Goal: Information Seeking & Learning: Learn about a topic

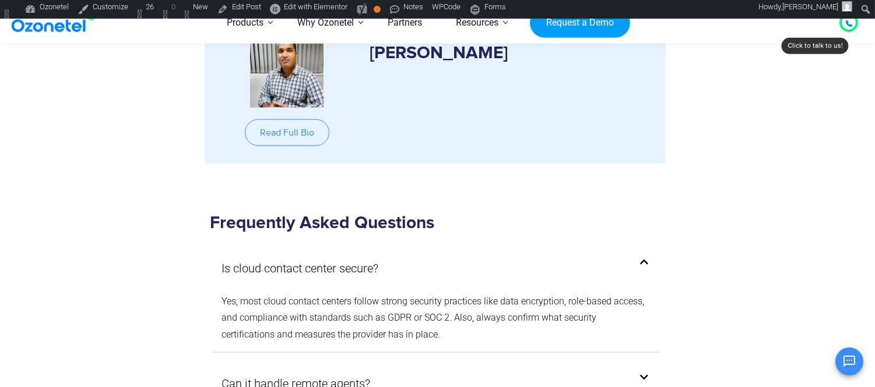
scroll to position [10206, 0]
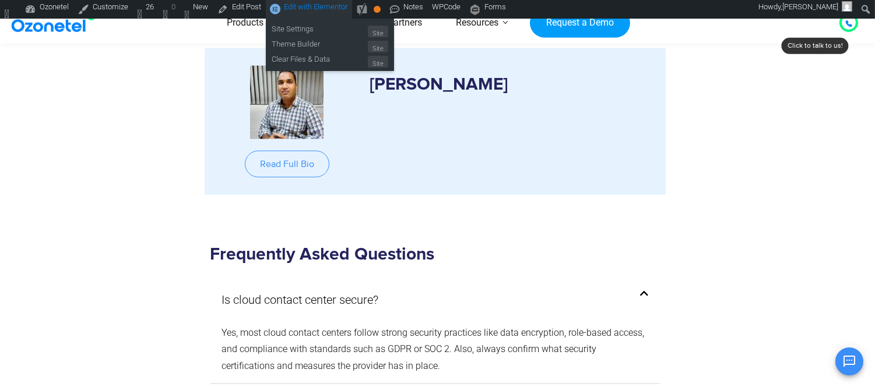
click at [323, 5] on span "Edit with Elementor" at bounding box center [316, 6] width 64 height 9
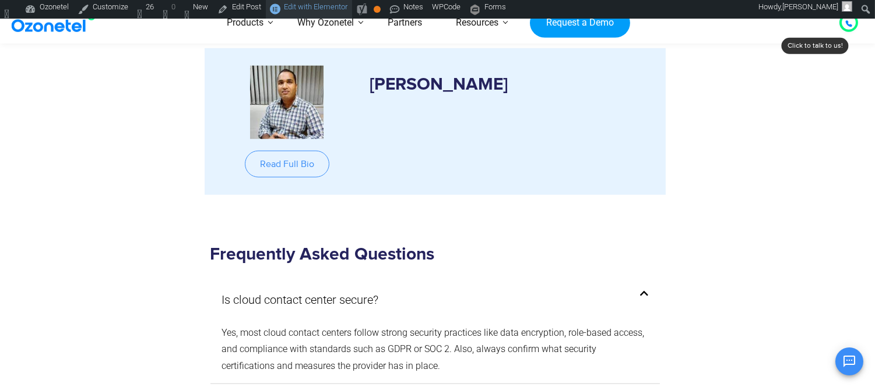
scroll to position [0, 0]
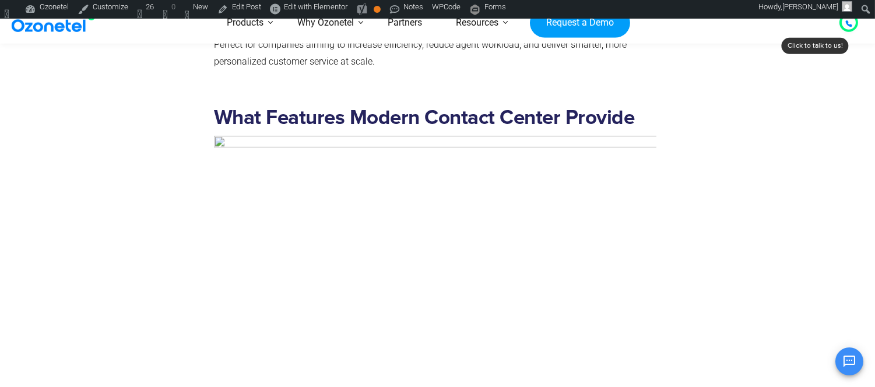
scroll to position [4273, 0]
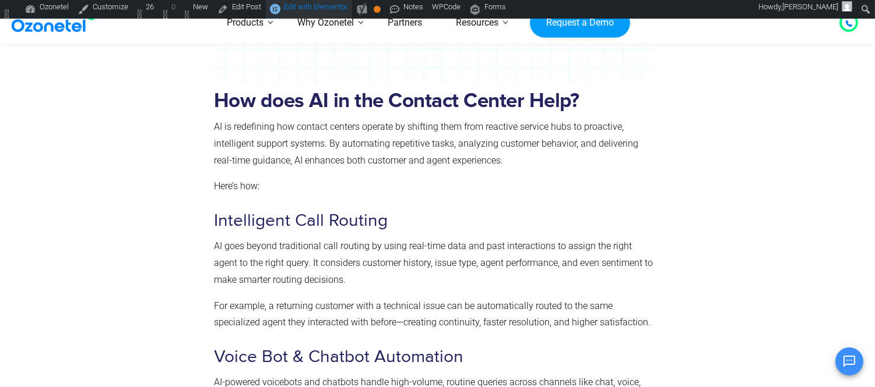
scroll to position [5827, 0]
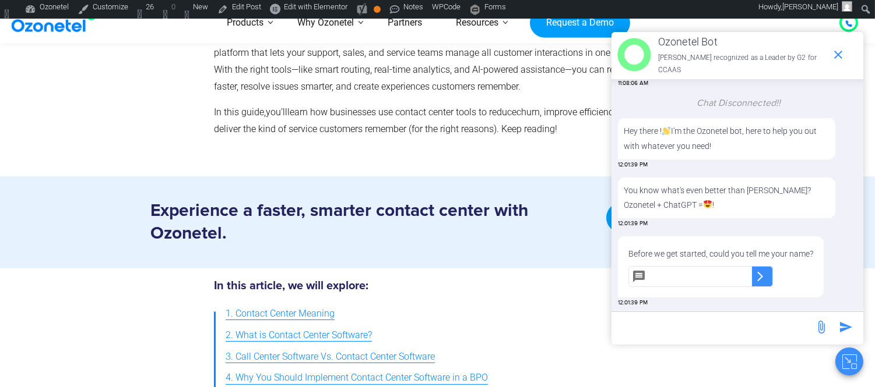
scroll to position [323, 0]
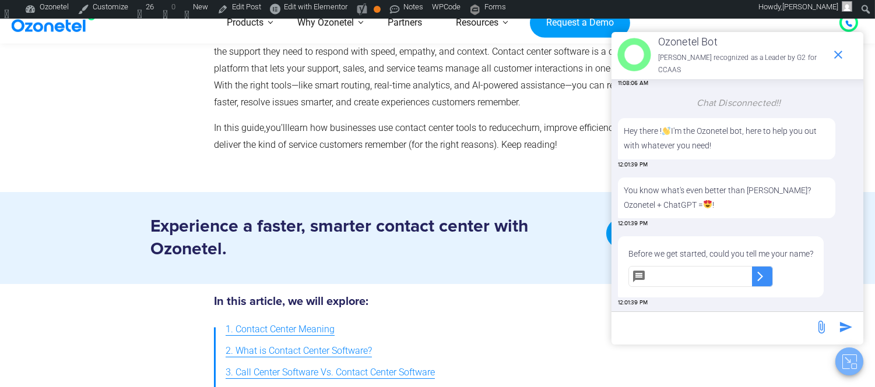
click at [859, 364] on button "Close chat" at bounding box center [849, 362] width 28 height 28
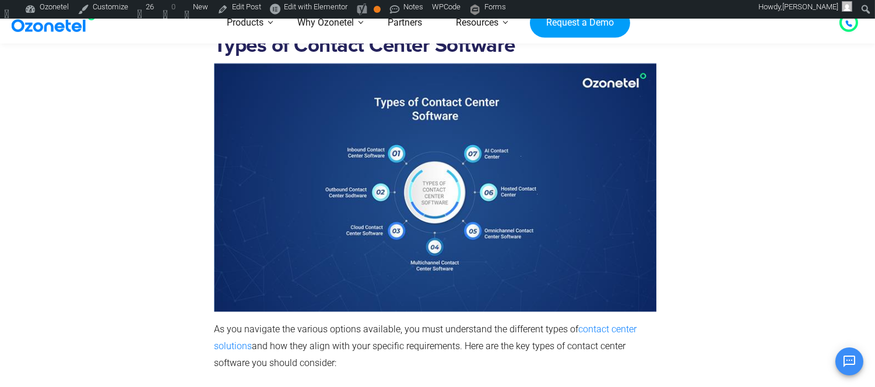
scroll to position [2978, 0]
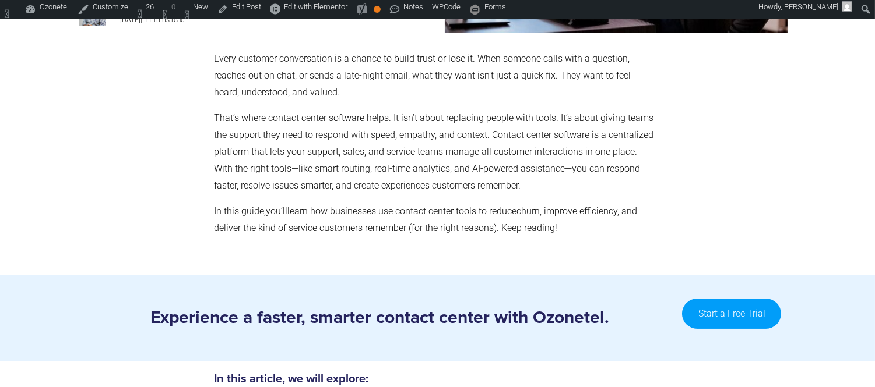
scroll to position [259, 0]
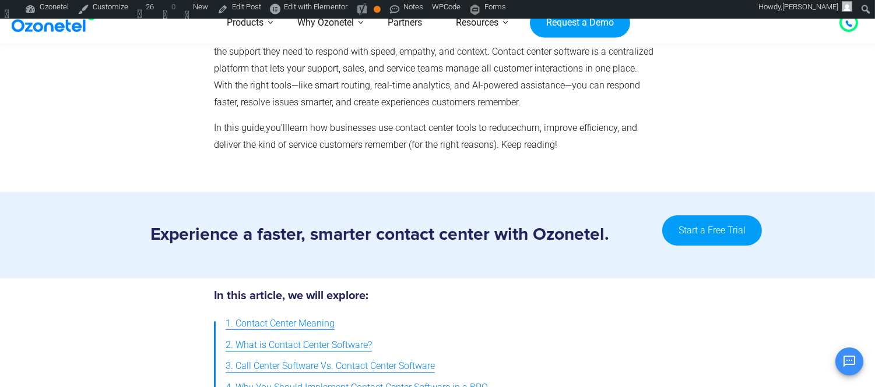
scroll to position [175, 0]
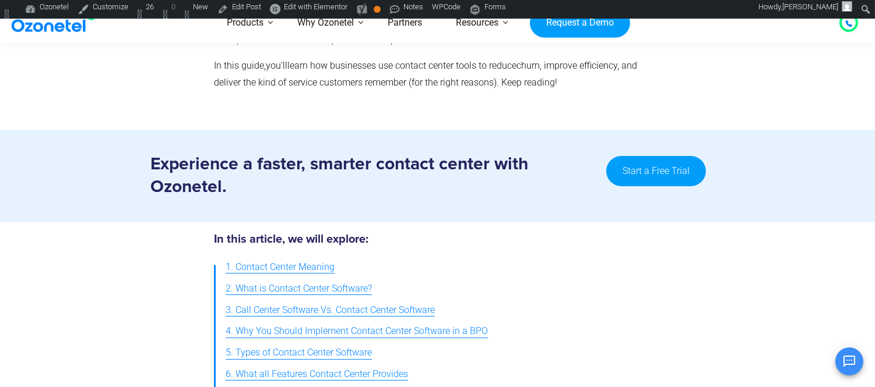
scroll to position [388, 0]
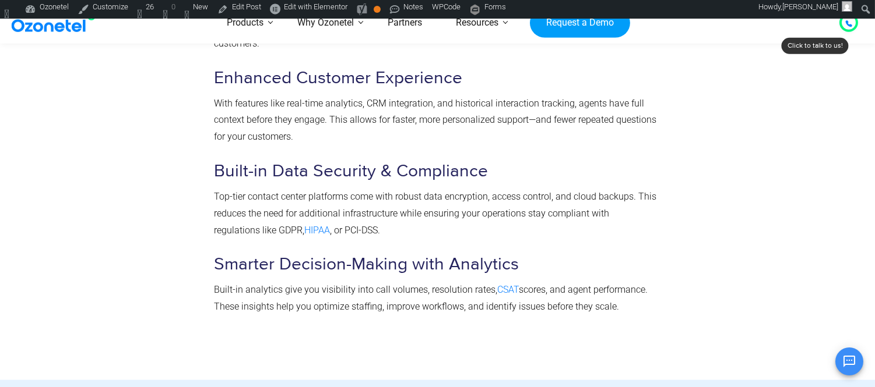
scroll to position [3107, 0]
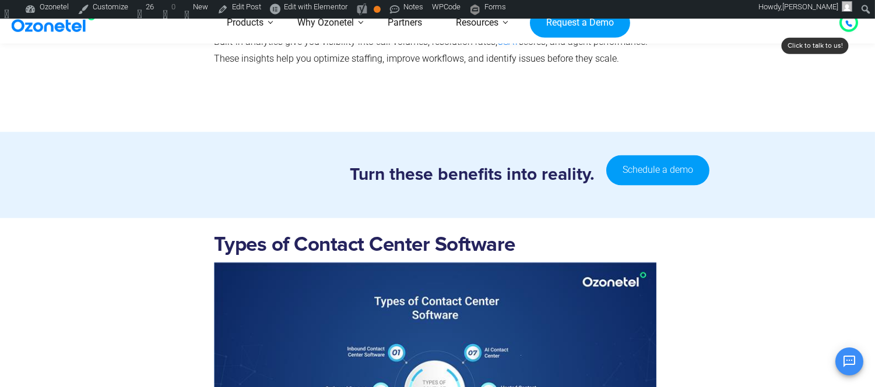
scroll to position [2978, 0]
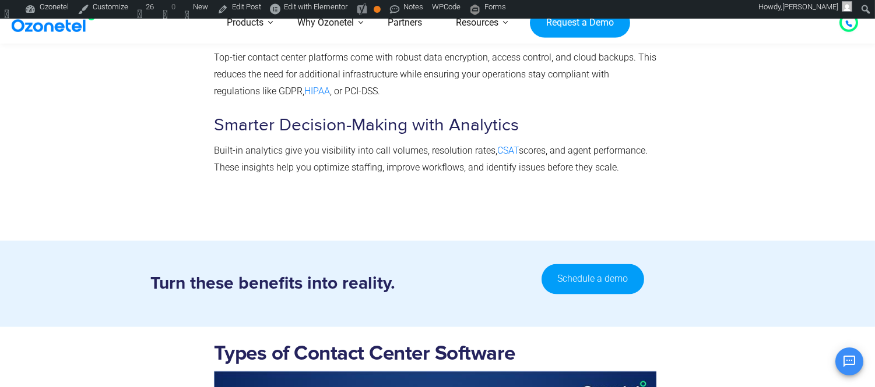
scroll to position [2913, 0]
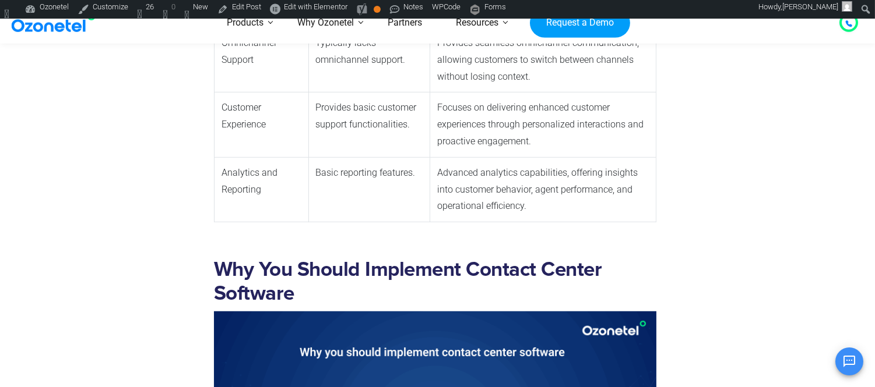
scroll to position [1843, 0]
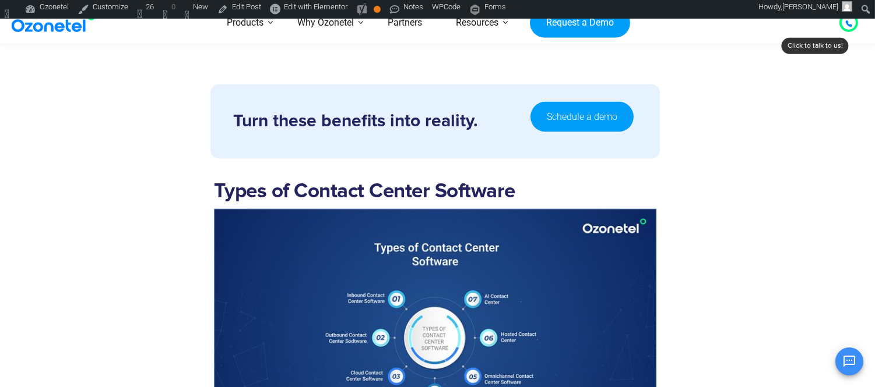
scroll to position [2978, 0]
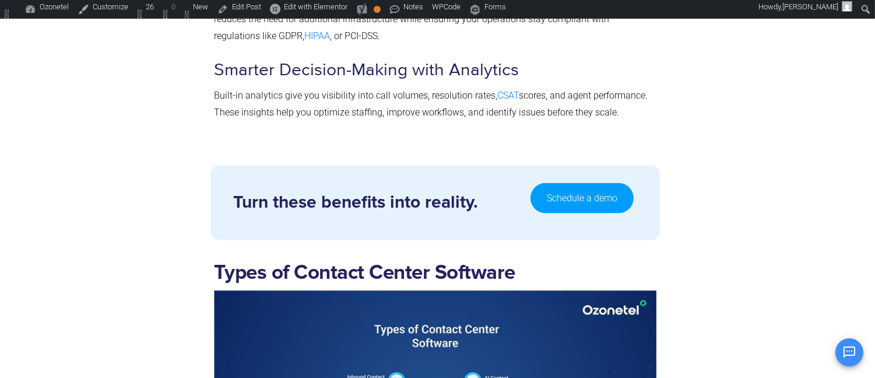
scroll to position [170, 0]
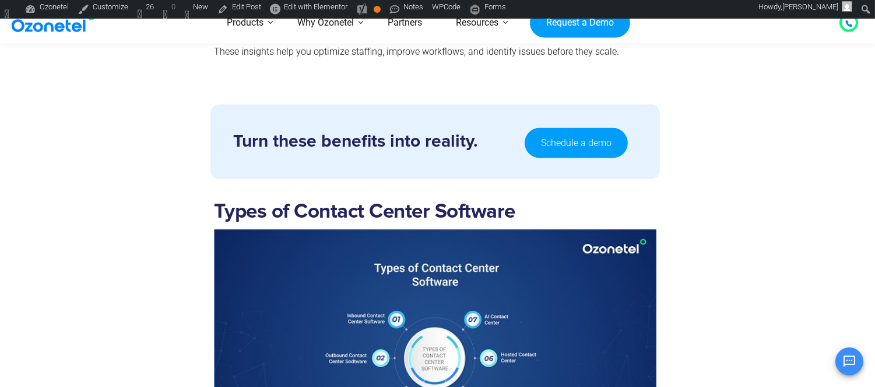
scroll to position [3043, 0]
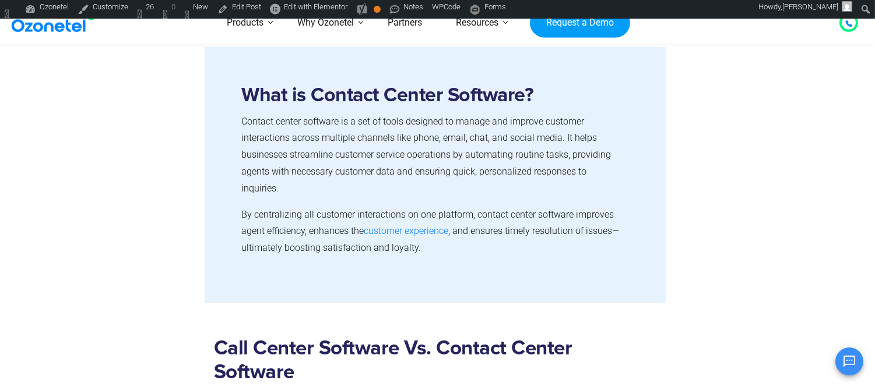
scroll to position [1100, 0]
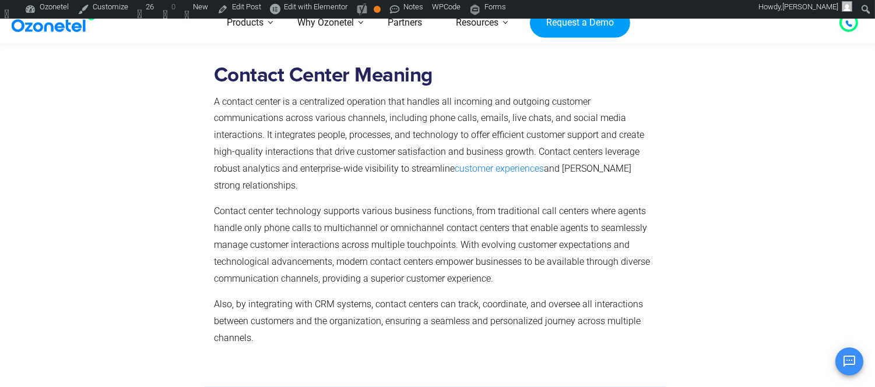
scroll to position [1100, 0]
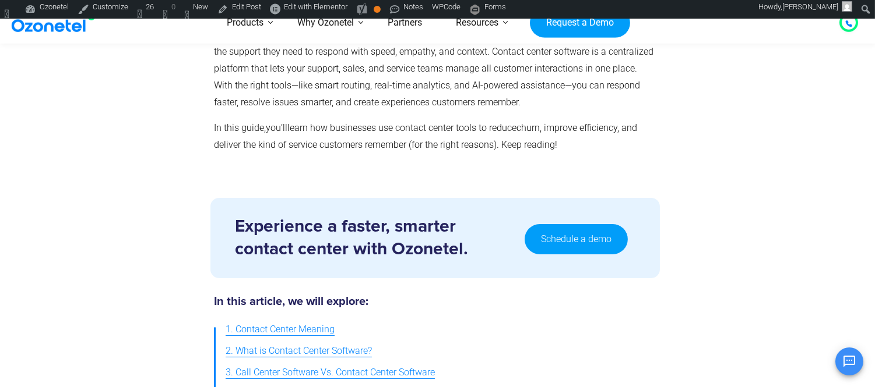
scroll to position [583, 0]
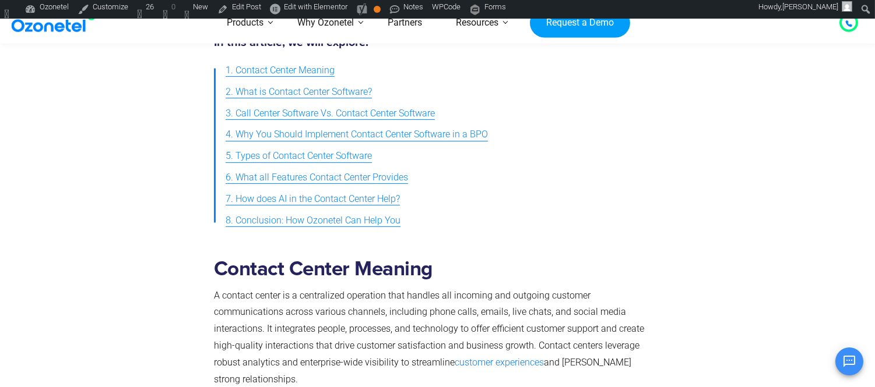
click at [300, 68] on span "1. Contact Center Meaning" at bounding box center [279, 70] width 109 height 17
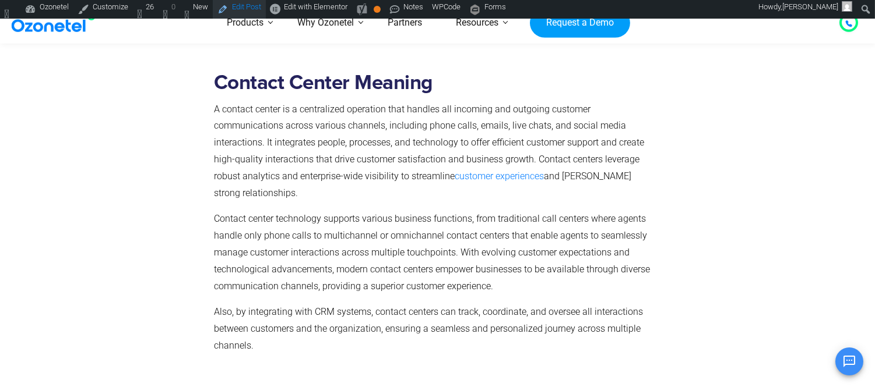
scroll to position [704, 0]
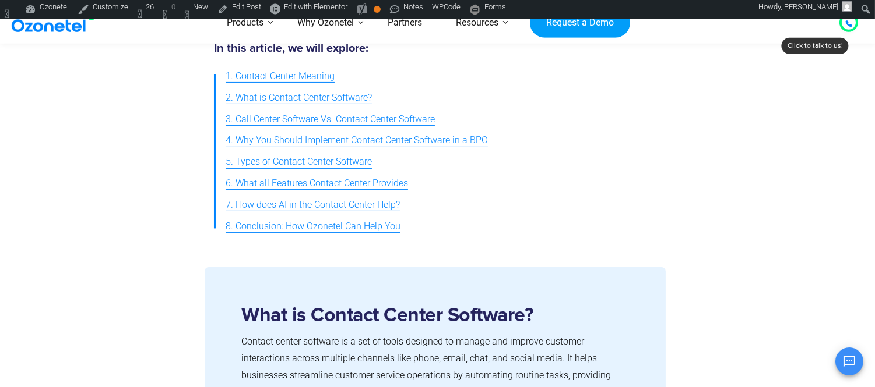
scroll to position [647, 0]
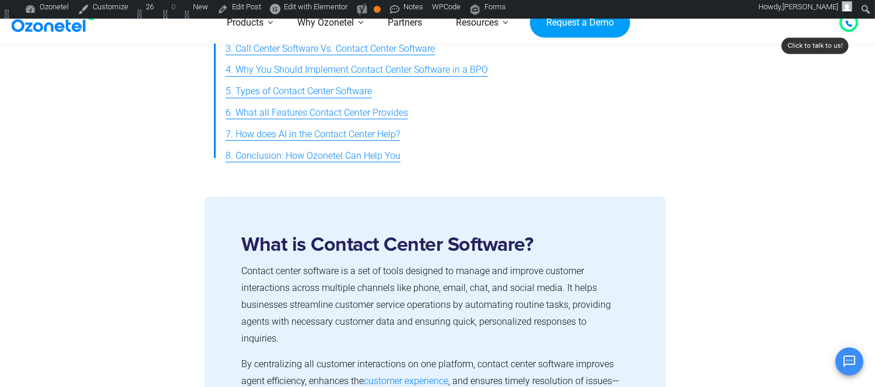
click at [350, 248] on strong "What is Contact Center Software?" at bounding box center [388, 245] width 292 height 20
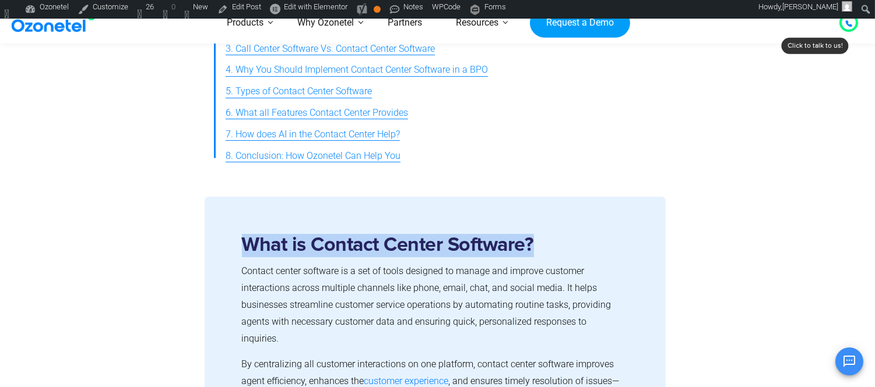
click at [350, 248] on strong "What is Contact Center Software?" at bounding box center [388, 245] width 292 height 20
copy strong "What is Contact Center Software?"
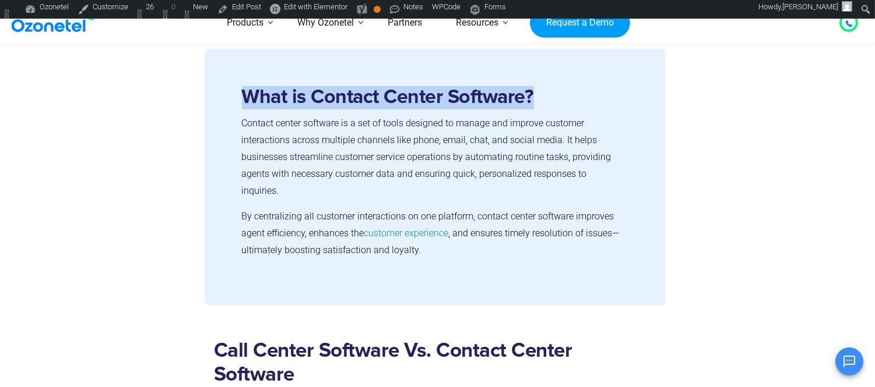
scroll to position [971, 0]
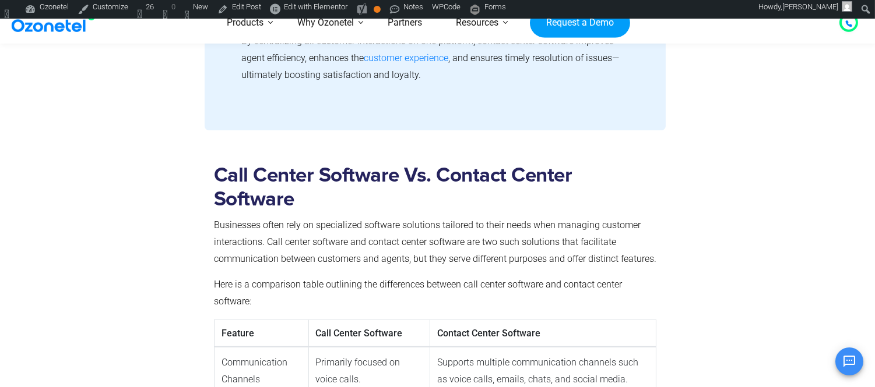
click at [375, 165] on strong "Call Center Software Vs. Contact Center Software" at bounding box center [393, 187] width 358 height 44
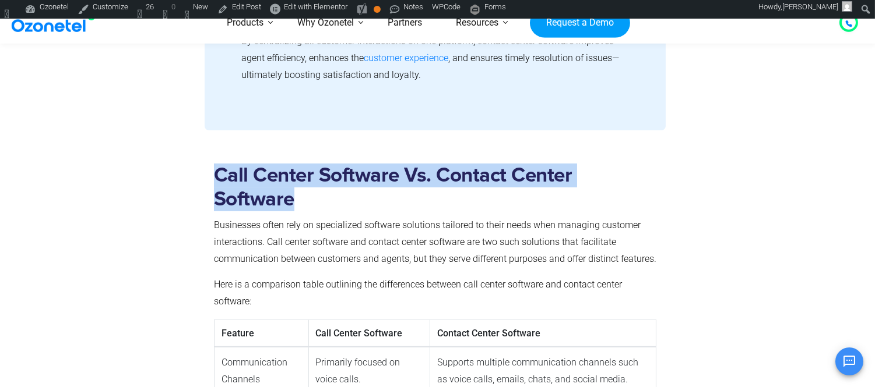
click at [375, 165] on strong "Call Center Software Vs. Contact Center Software" at bounding box center [393, 187] width 358 height 44
copy strong "Call Center Software Vs. Contact Center Software"
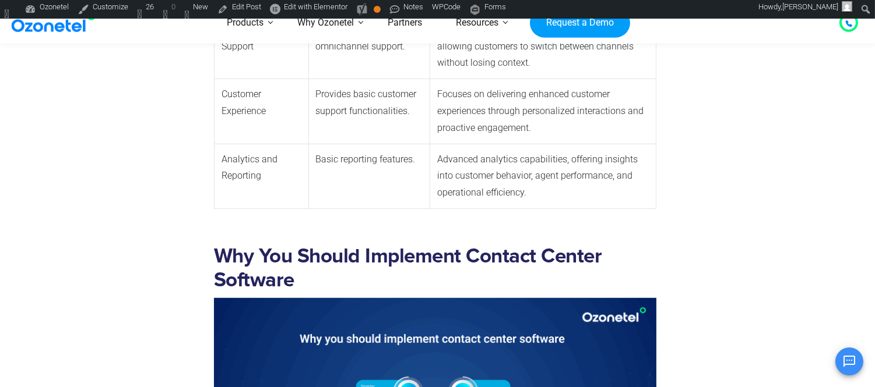
scroll to position [1618, 0]
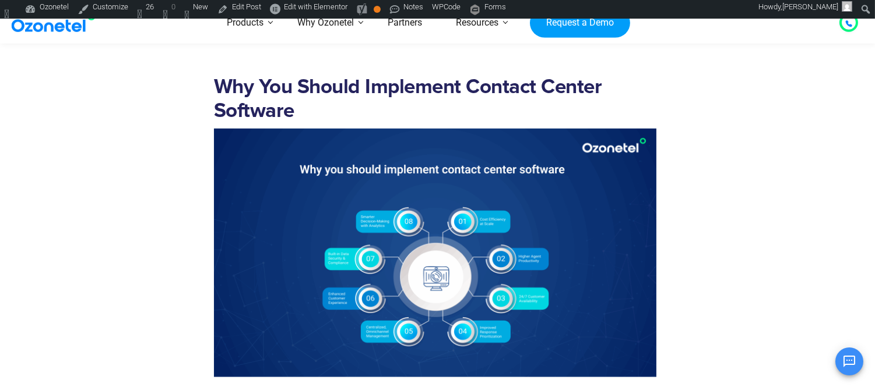
click at [310, 90] on h2 "Why You Should Implement Contact Center Software" at bounding box center [435, 99] width 442 height 48
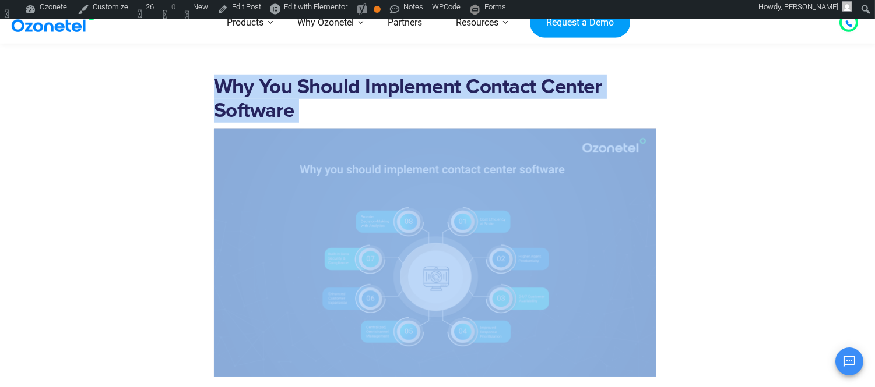
click at [310, 90] on h2 "Why You Should Implement Contact Center Software" at bounding box center [435, 99] width 442 height 48
copy h2 "Why You Should Implement Contact Center Software"
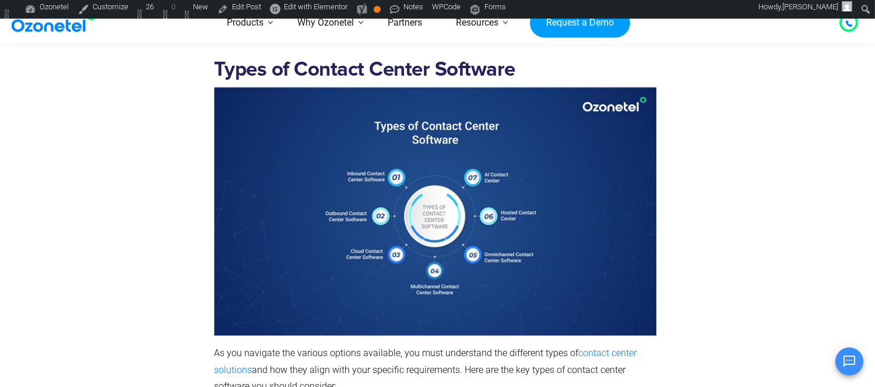
scroll to position [2783, 0]
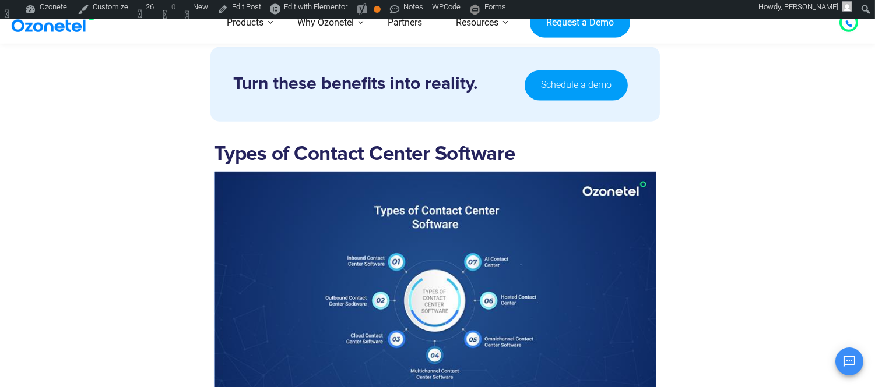
click at [402, 150] on h2 "Types of Contact Center Software" at bounding box center [435, 154] width 442 height 24
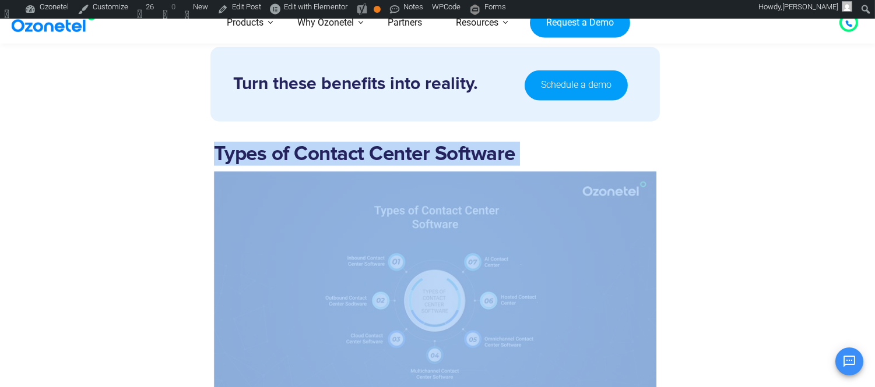
click at [402, 150] on h2 "Types of Contact Center Software" at bounding box center [435, 154] width 442 height 24
copy h2 "Types of Contact Center Software"
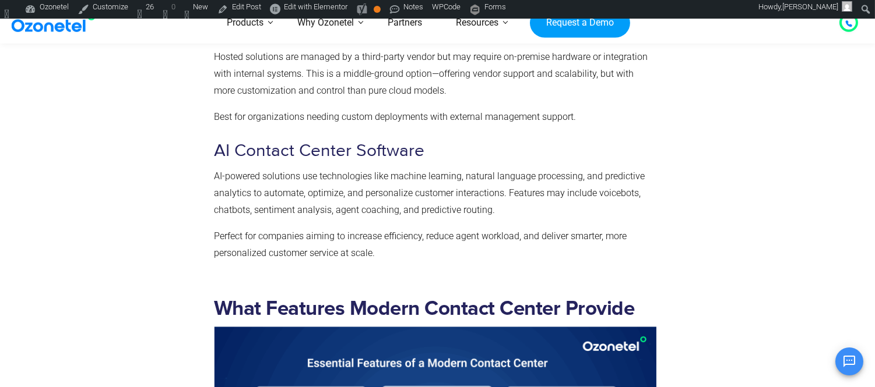
scroll to position [4143, 0]
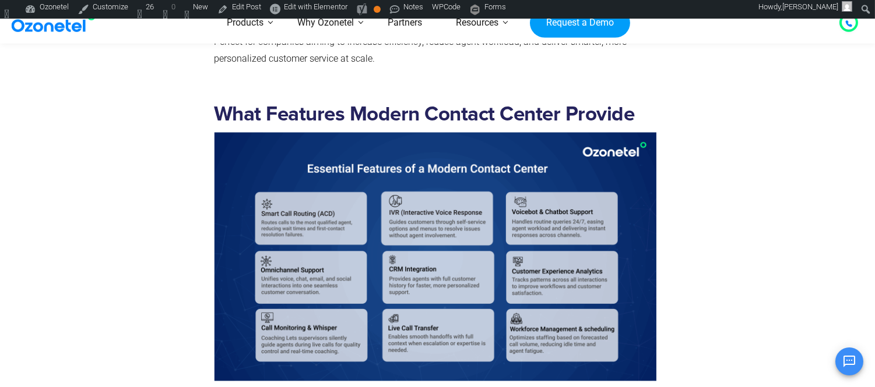
click at [420, 112] on h2 "What Features Modern Contact Center Provide" at bounding box center [435, 115] width 442 height 24
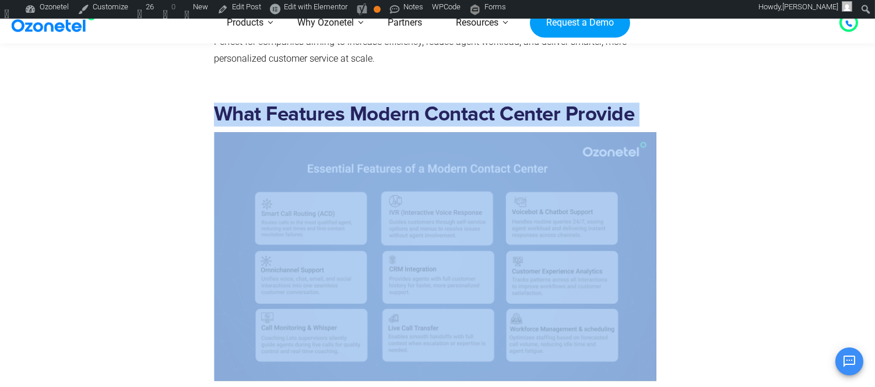
click at [420, 112] on h2 "What Features Modern Contact Center Provide" at bounding box center [435, 115] width 442 height 24
copy h2 "What Features Modern Contact Center Provide"
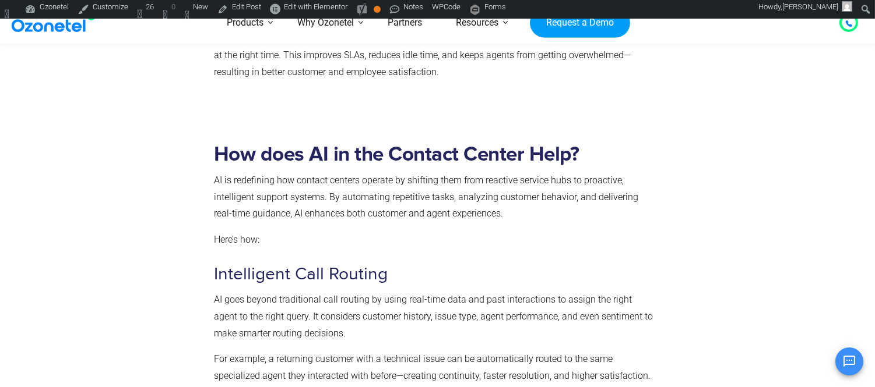
scroll to position [5373, 0]
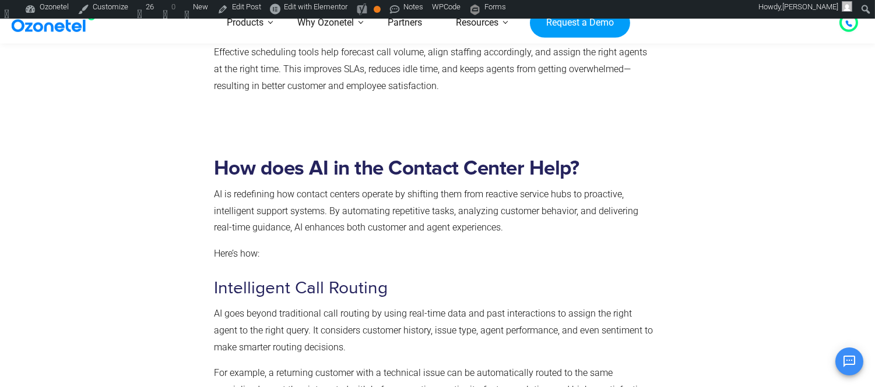
click at [397, 173] on h2 "How does AI in the Contact Center Help?" at bounding box center [435, 169] width 442 height 24
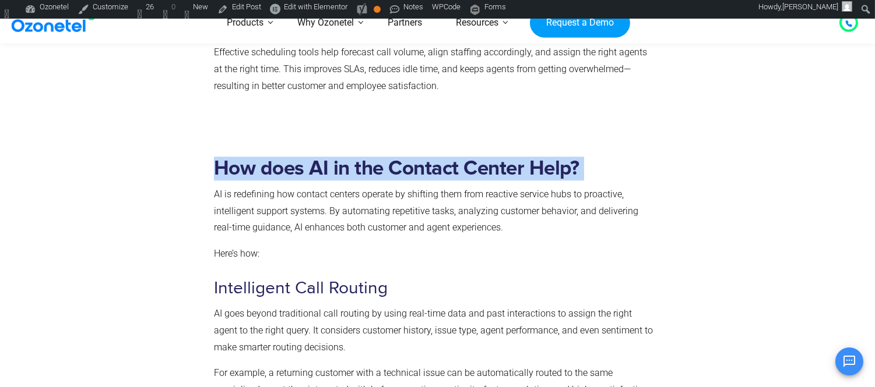
click at [397, 173] on h2 "How does AI in the Contact Center Help?" at bounding box center [435, 169] width 442 height 24
copy h2 "How does AI in the Contact Center Help?"
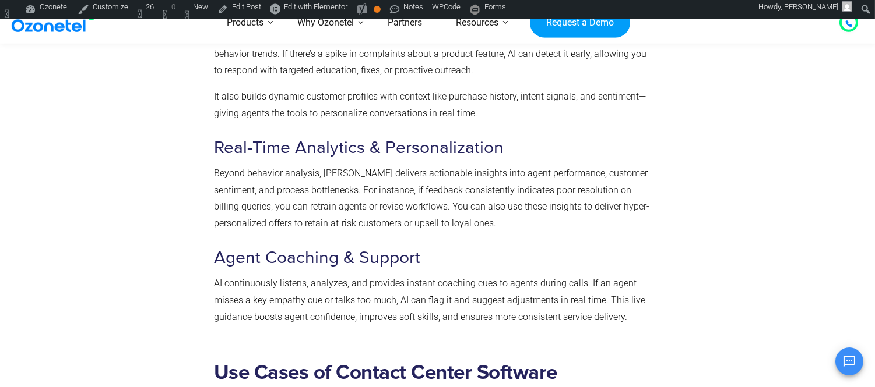
scroll to position [6215, 0]
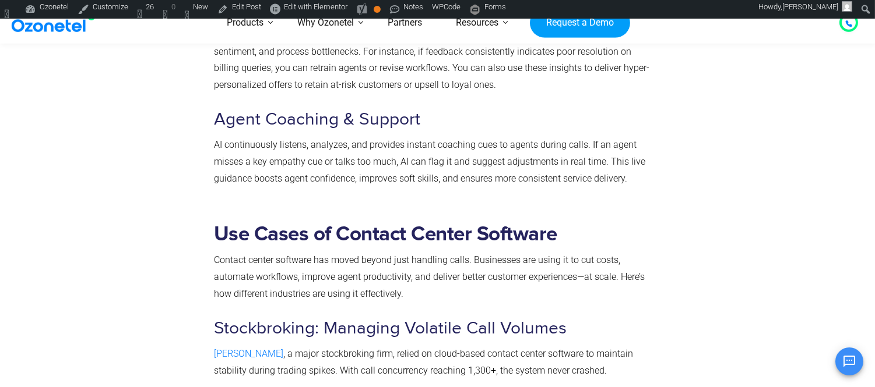
click at [292, 223] on h2 "Use Cases of Contact Center Software" at bounding box center [435, 235] width 442 height 24
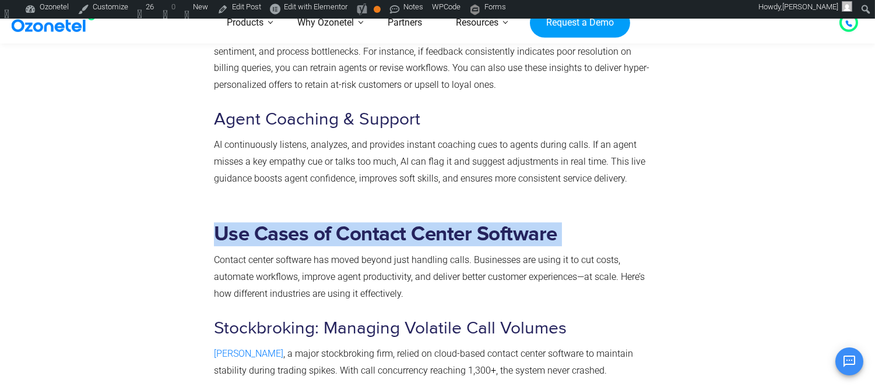
click at [292, 223] on h2 "Use Cases of Contact Center Software" at bounding box center [435, 235] width 442 height 24
copy h2 "Use Cases of Contact Center Software"
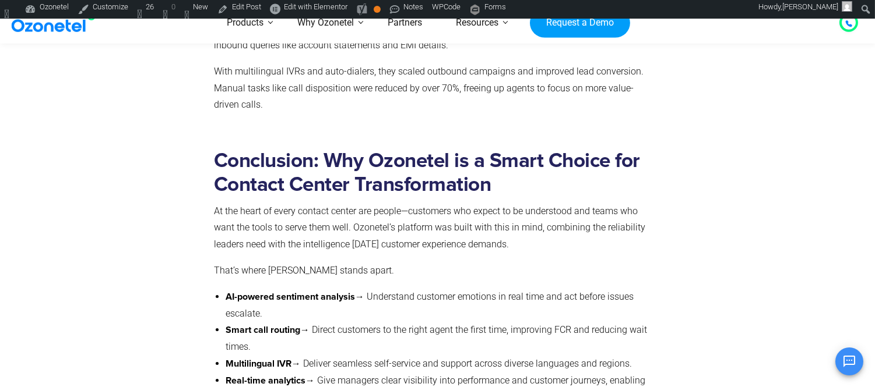
scroll to position [6733, 0]
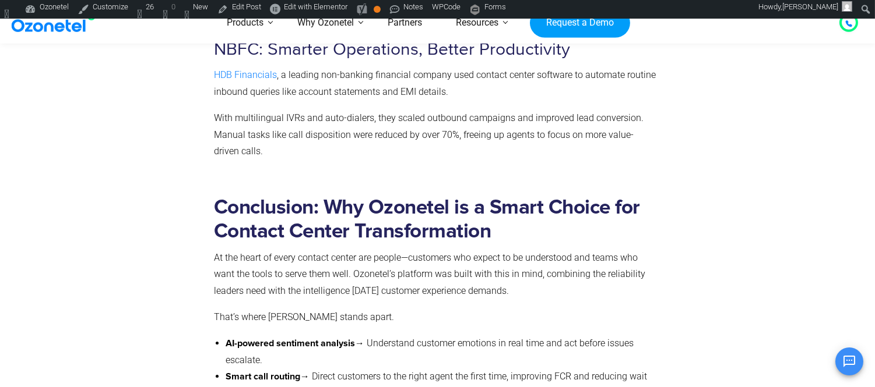
click at [389, 199] on h2 "Conclusion: Why Ozonetel is a Smart Choice for Contact Center Transformation" at bounding box center [435, 220] width 442 height 48
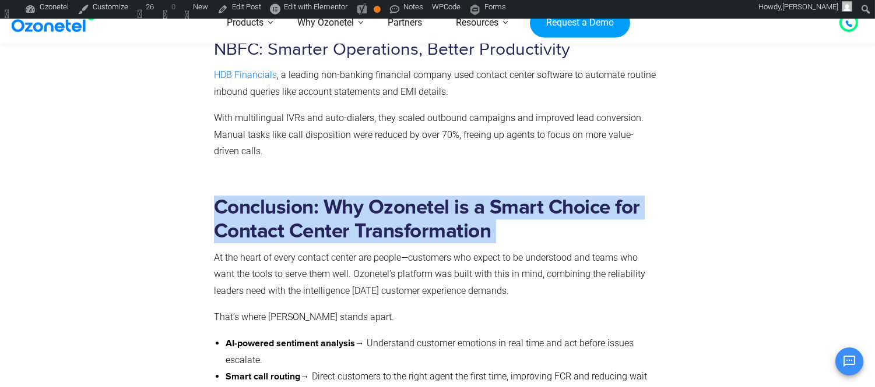
click at [389, 199] on h2 "Conclusion: Why Ozonetel is a Smart Choice for Contact Center Transformation" at bounding box center [435, 220] width 442 height 48
copy h2 "Conclusion: Why Ozonetel is a Smart Choice for Contact Center Transformation"
click at [373, 205] on h2 "Conclusion: Why Ozonetel is a Smart Choice for Contact Center Transformation" at bounding box center [435, 220] width 442 height 48
copy h2 "Why Ozonetel is a Smart Choice for Contact Center Transformation"
drag, startPoint x: 322, startPoint y: 182, endPoint x: 506, endPoint y: 206, distance: 185.7
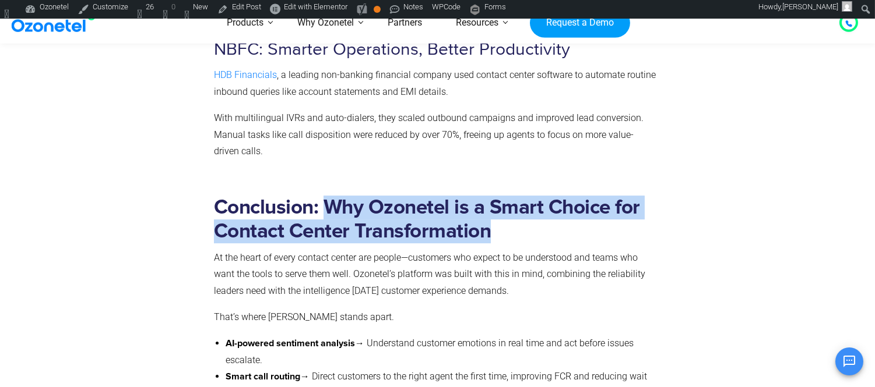
click at [506, 206] on h2 "Conclusion: Why Ozonetel is a Smart Choice for Contact Center Transformation" at bounding box center [435, 220] width 442 height 48
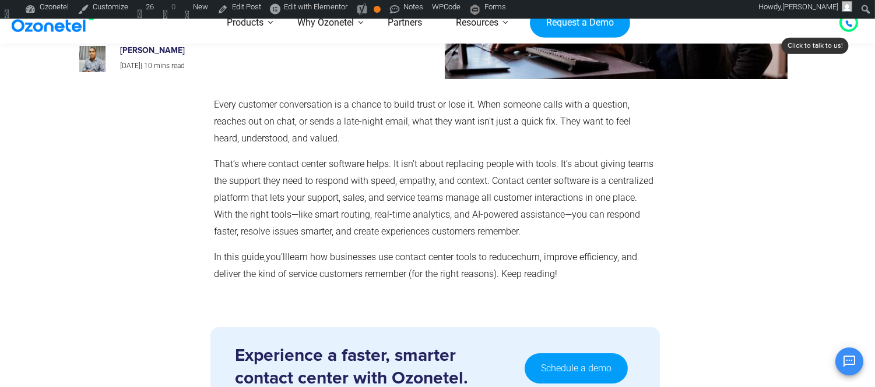
scroll to position [453, 0]
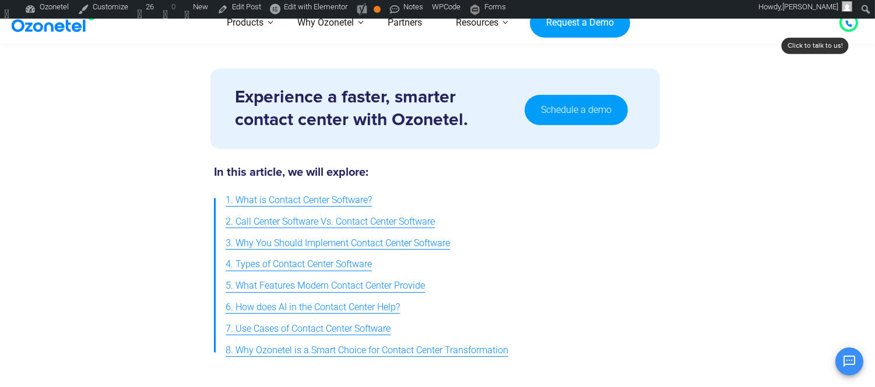
click at [305, 197] on span "1. What is Contact Center Software?" at bounding box center [298, 200] width 146 height 17
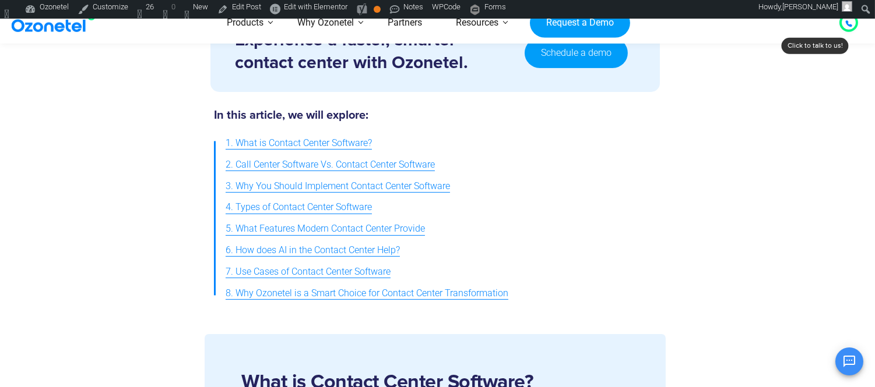
click at [295, 159] on span "2. Call Center Software Vs. Contact Center Software" at bounding box center [329, 165] width 209 height 17
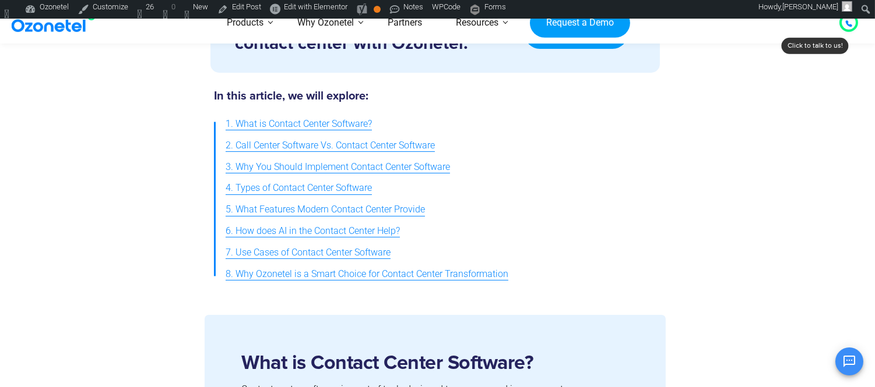
scroll to position [528, 0]
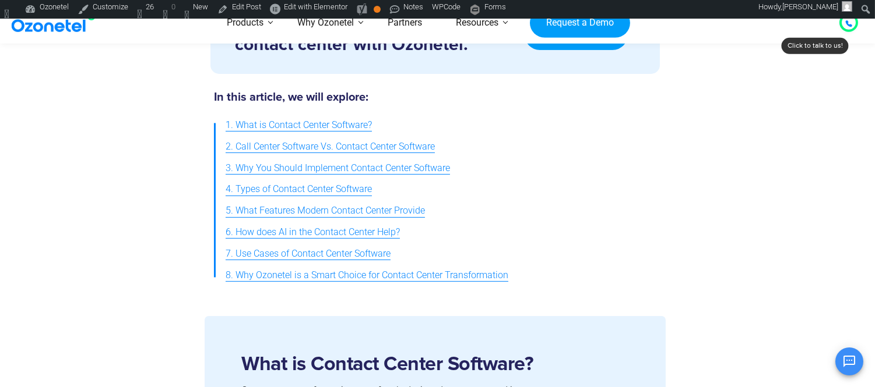
click at [293, 170] on span "3. Why You Should Implement Contact Center Software" at bounding box center [337, 168] width 224 height 17
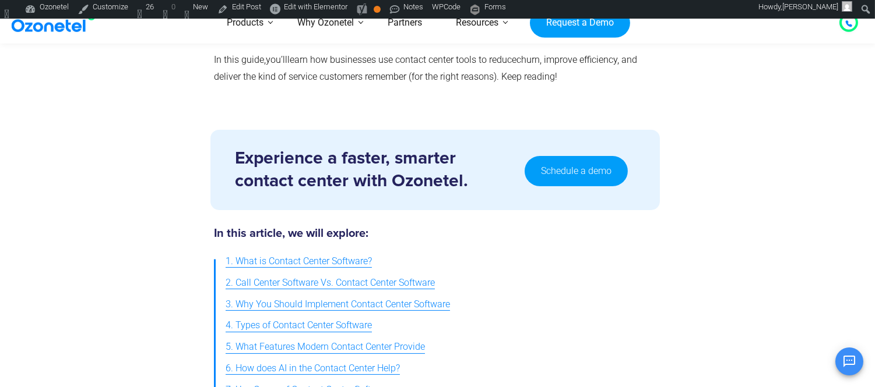
scroll to position [456, 0]
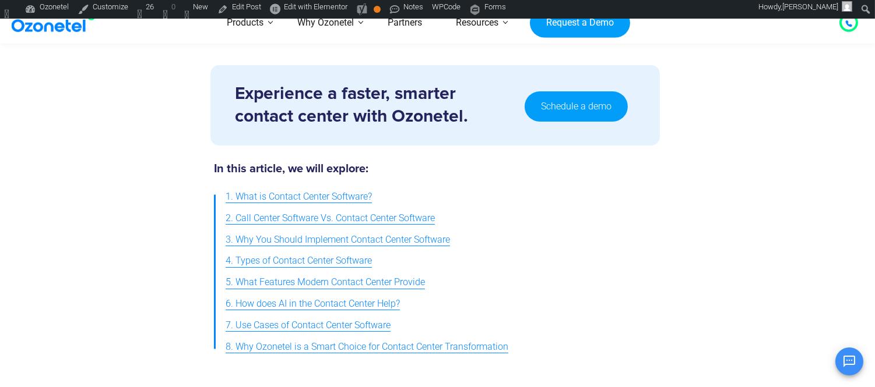
click at [299, 259] on span "4. Types of Contact Center Software" at bounding box center [298, 261] width 146 height 17
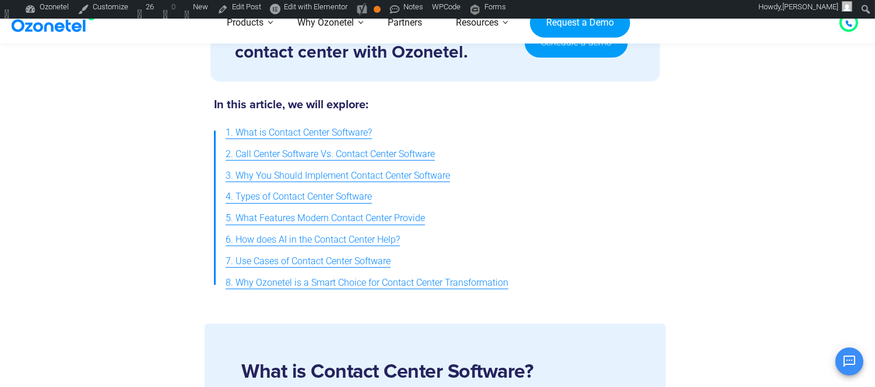
scroll to position [523, 0]
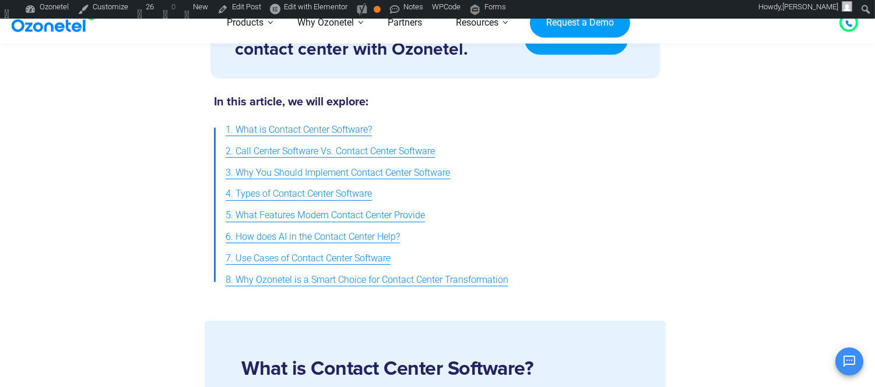
click at [298, 220] on link "5. What Features Modern Contact Center Provide" at bounding box center [324, 216] width 199 height 22
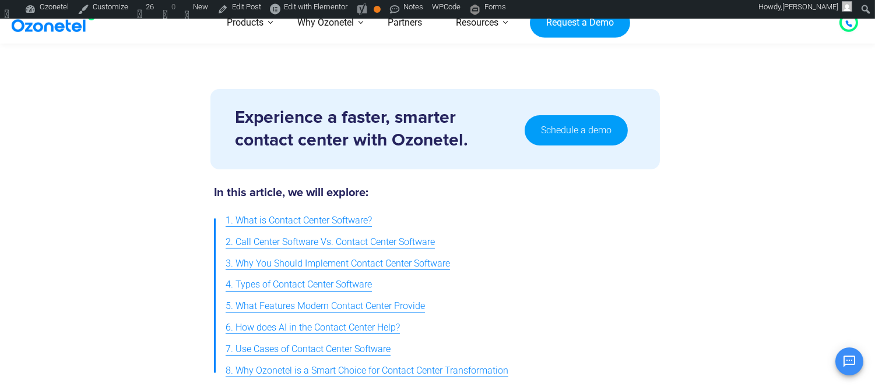
scroll to position [549, 0]
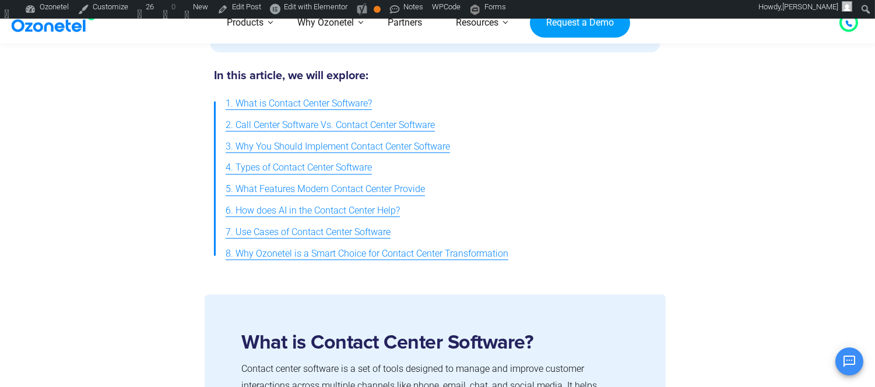
click at [297, 207] on span "6. How does AI in the Contact Center Help?" at bounding box center [312, 211] width 174 height 17
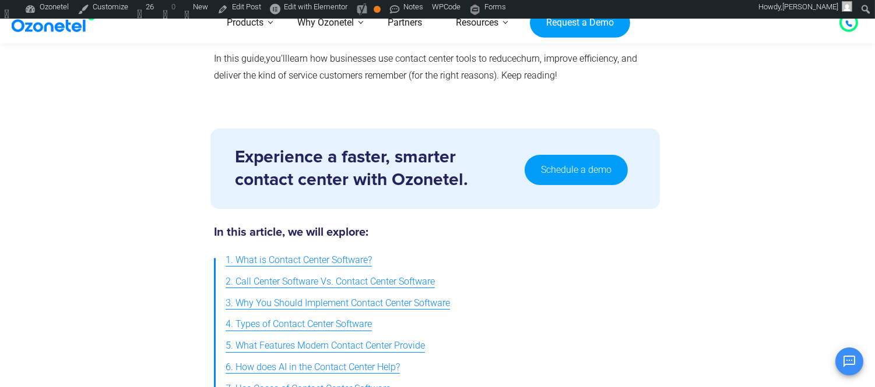
scroll to position [651, 0]
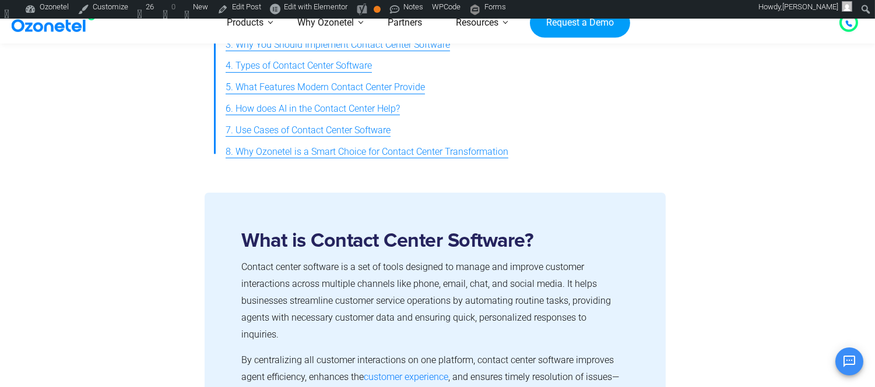
click at [307, 126] on span "7. Use Cases of Contact Center Software" at bounding box center [307, 130] width 165 height 17
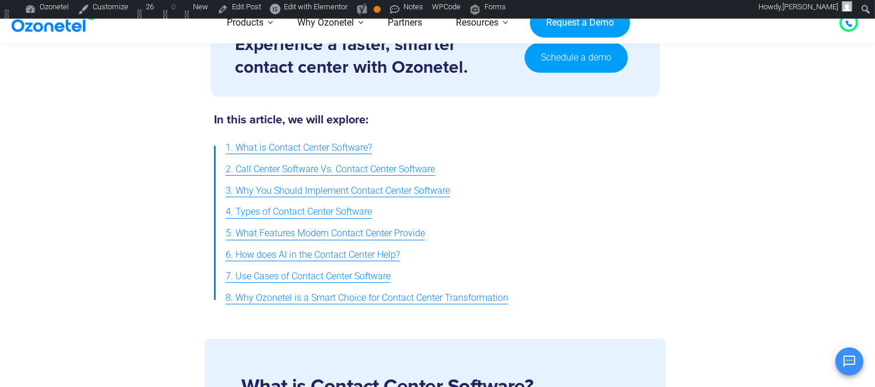
scroll to position [517, 0]
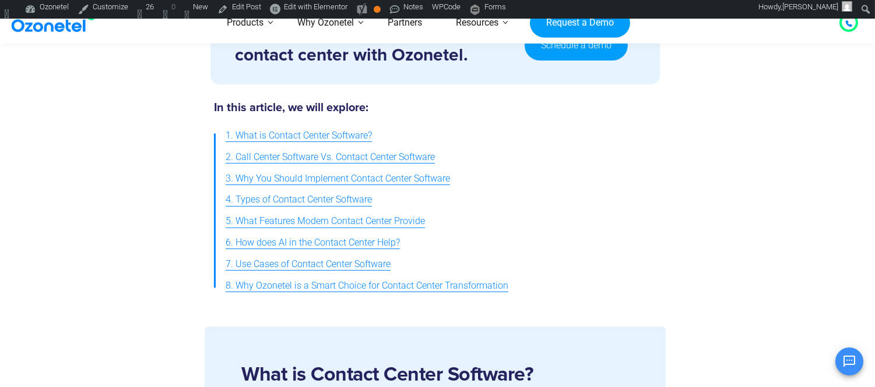
click at [315, 290] on link "8. Why Ozonetel is a Smart Choice for Contact Center Transformation" at bounding box center [366, 287] width 283 height 22
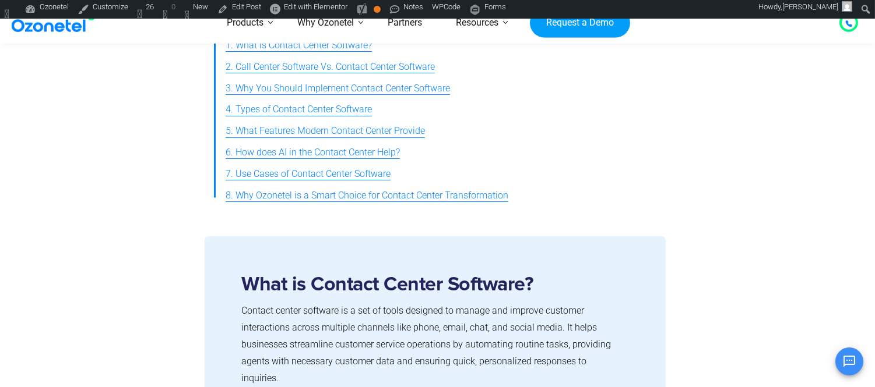
scroll to position [496, 0]
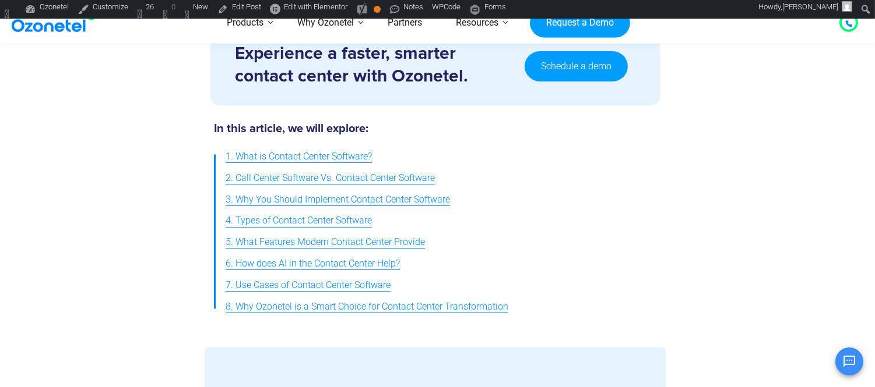
click at [429, 199] on span "3. Why You Should Implement Contact Center Software" at bounding box center [337, 200] width 224 height 17
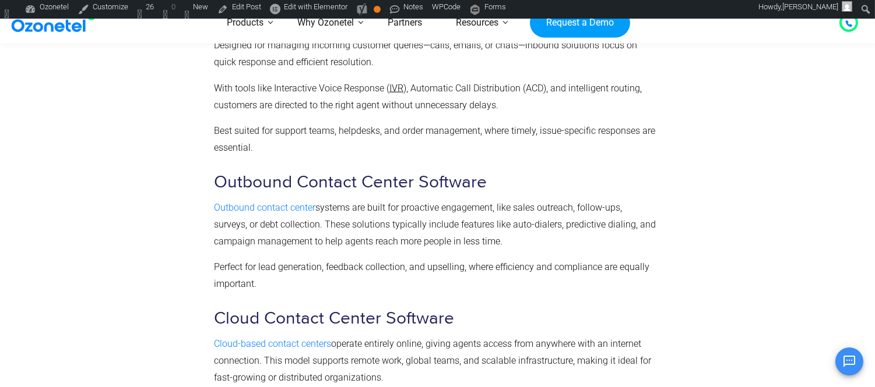
scroll to position [3400, 0]
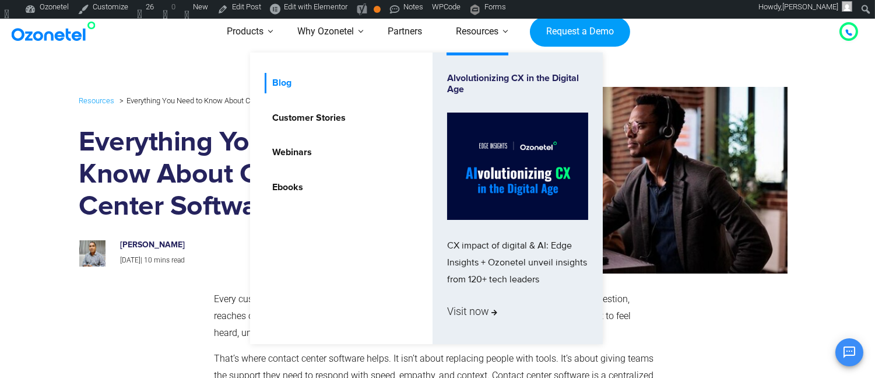
click at [277, 85] on link "Blog" at bounding box center [279, 83] width 29 height 20
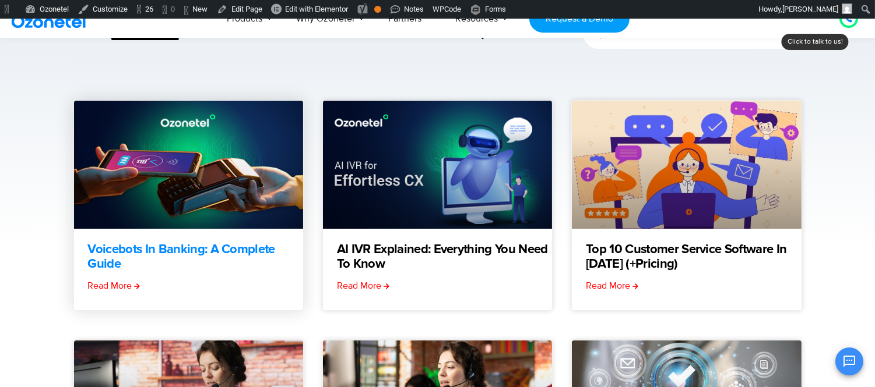
click at [169, 257] on link "Voicebots in Banking: A Complete Guide" at bounding box center [195, 257] width 215 height 29
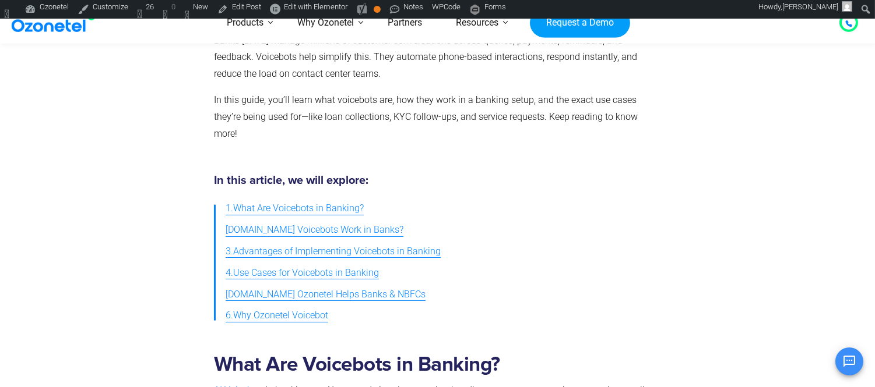
scroll to position [175, 0]
